Goal: Navigation & Orientation: Go to known website

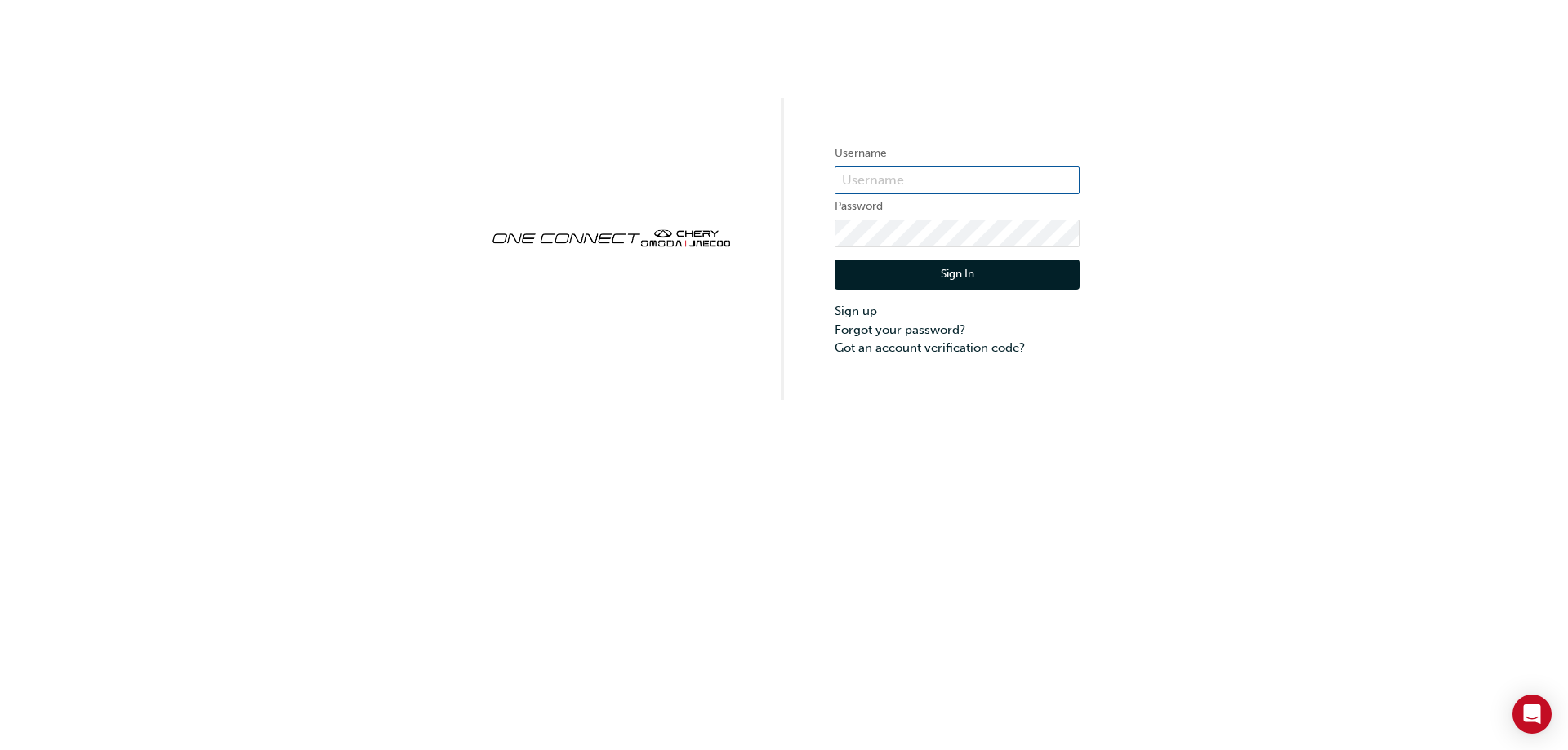
type input "CHAU1748"
click at [981, 276] on button "Sign In" at bounding box center [957, 274] width 245 height 31
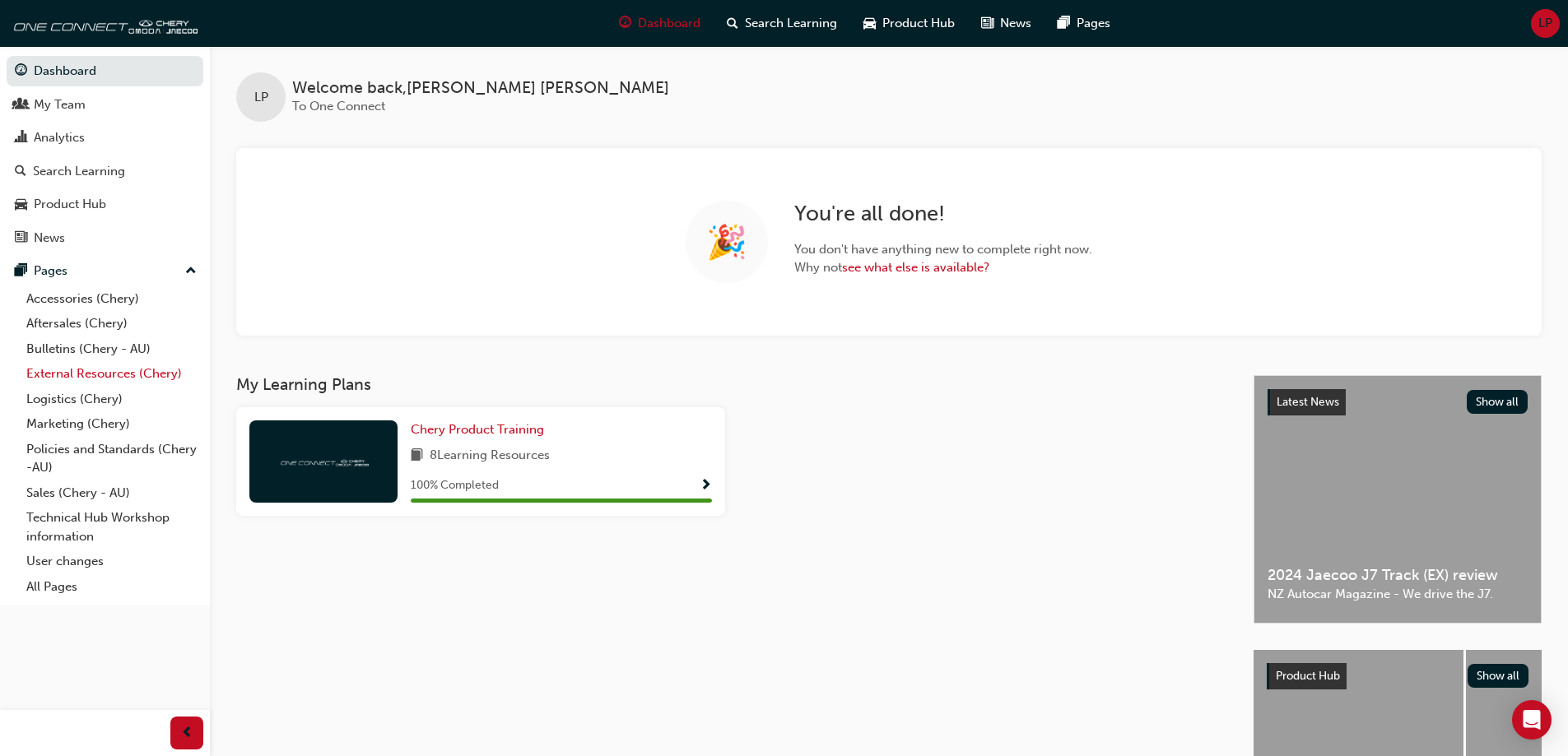
click at [88, 377] on link "External Resources (Chery)" at bounding box center [111, 374] width 183 height 25
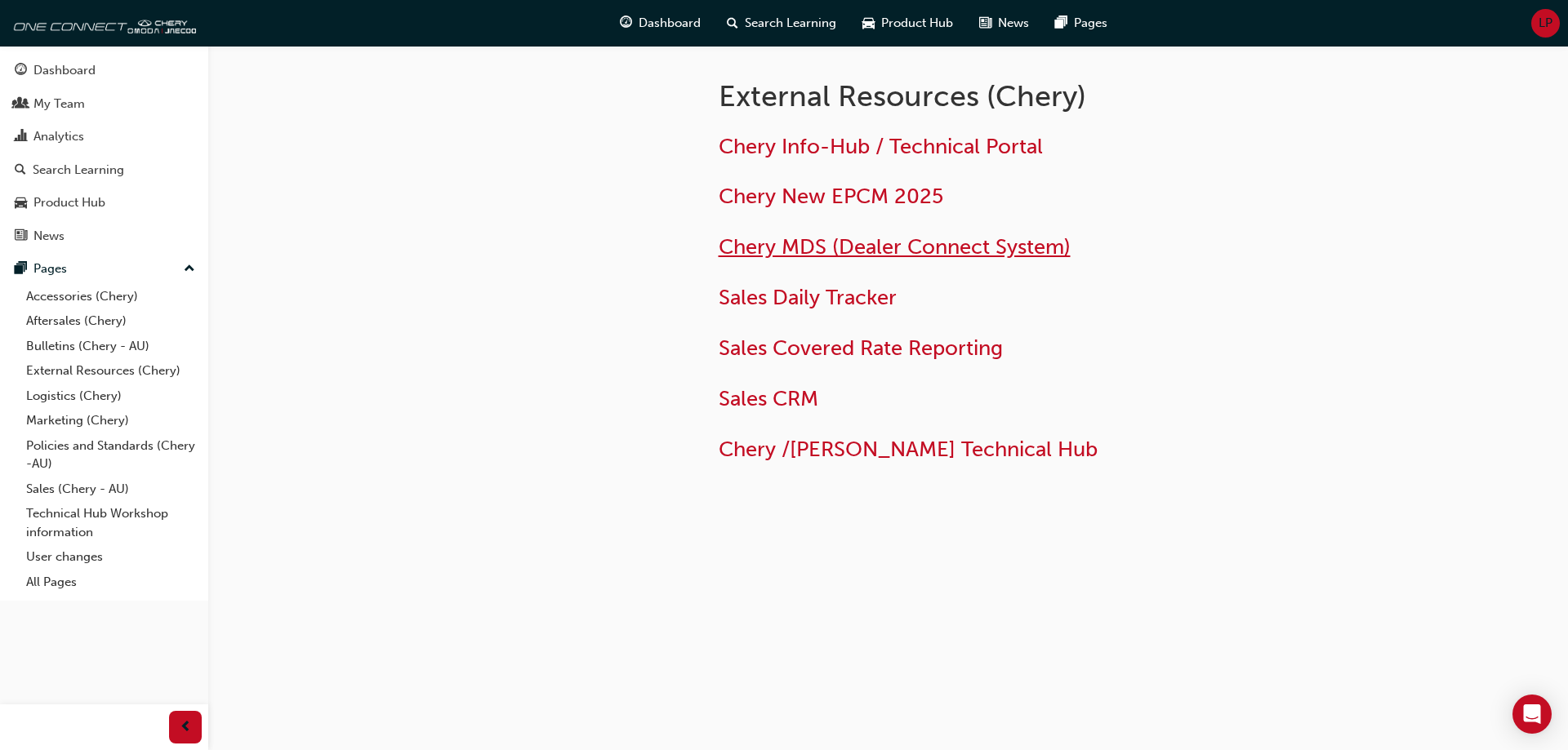
click at [817, 241] on span "Chery MDS (Dealer Connect System)" at bounding box center [894, 247] width 352 height 25
click at [196, 721] on div "button" at bounding box center [185, 727] width 33 height 33
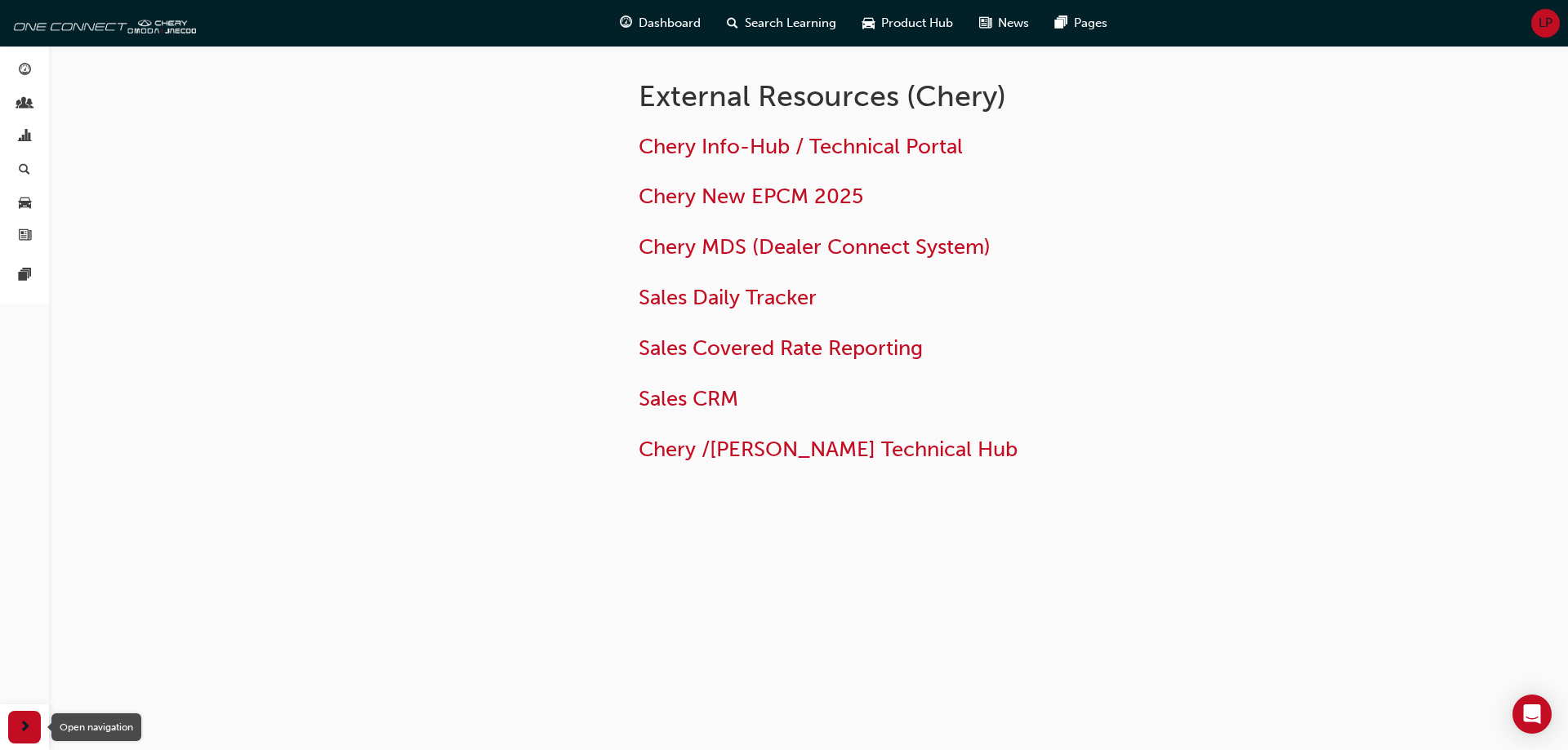
click at [31, 730] on div "button" at bounding box center [24, 727] width 33 height 33
